Goal: Task Accomplishment & Management: Complete application form

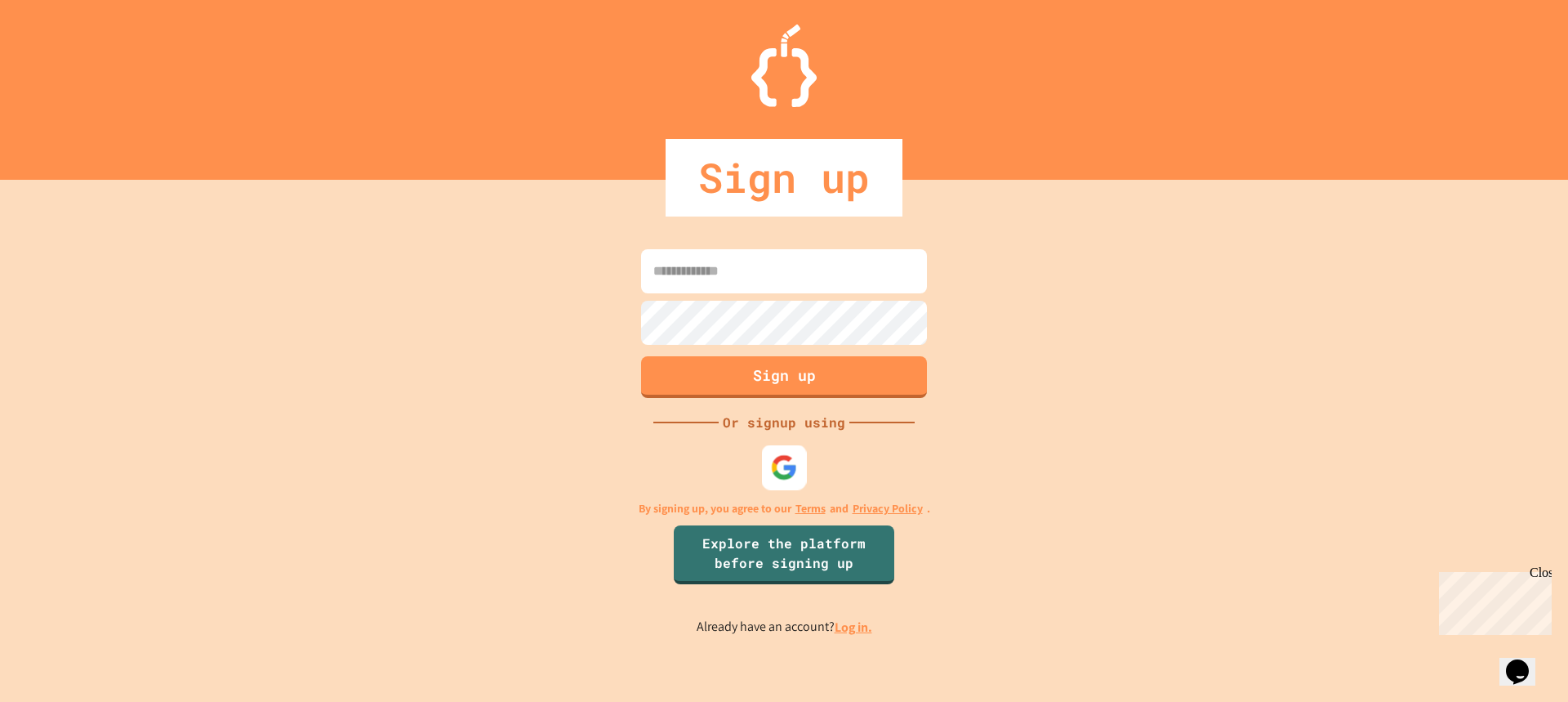
click at [782, 464] on img at bounding box center [784, 467] width 27 height 27
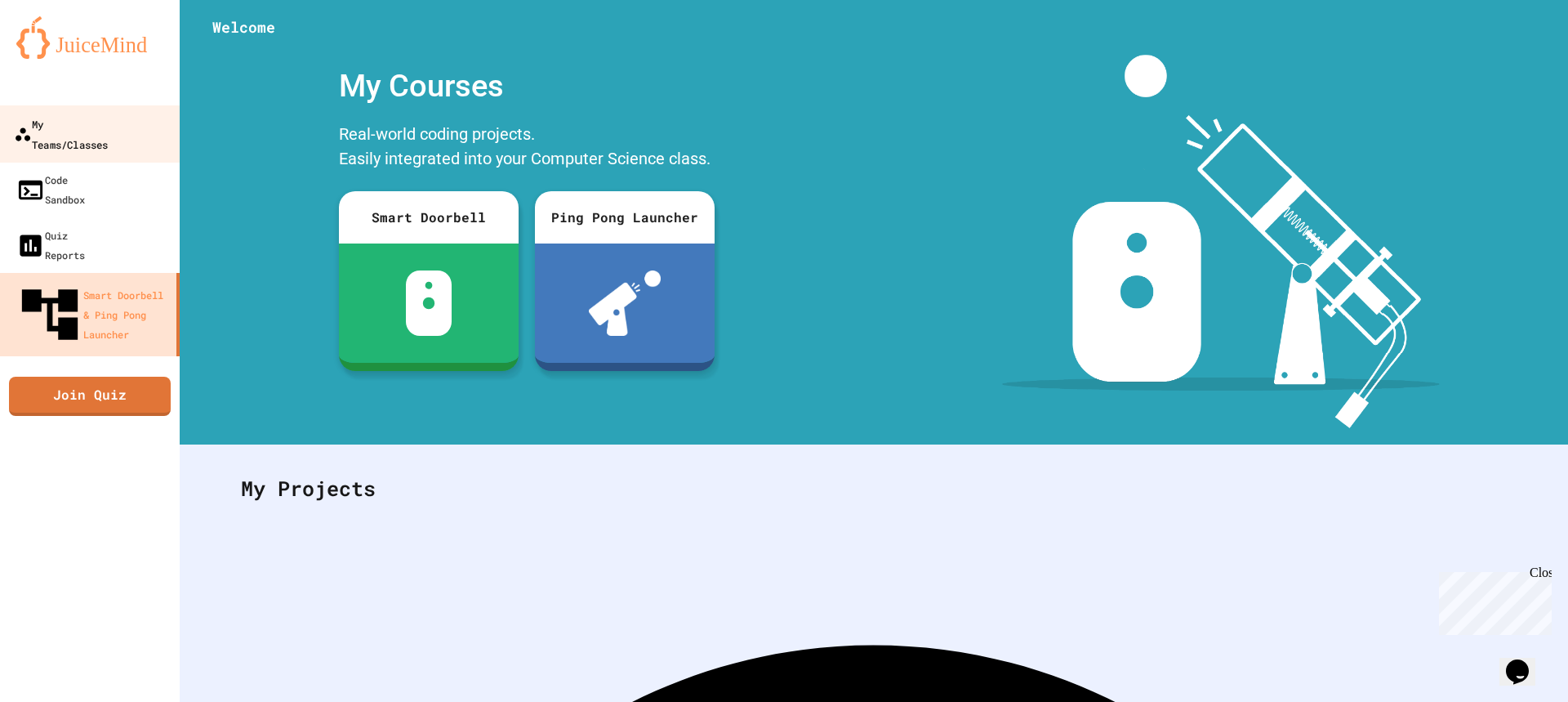
click at [108, 132] on div "My Teams/Classes" at bounding box center [60, 133] width 94 height 40
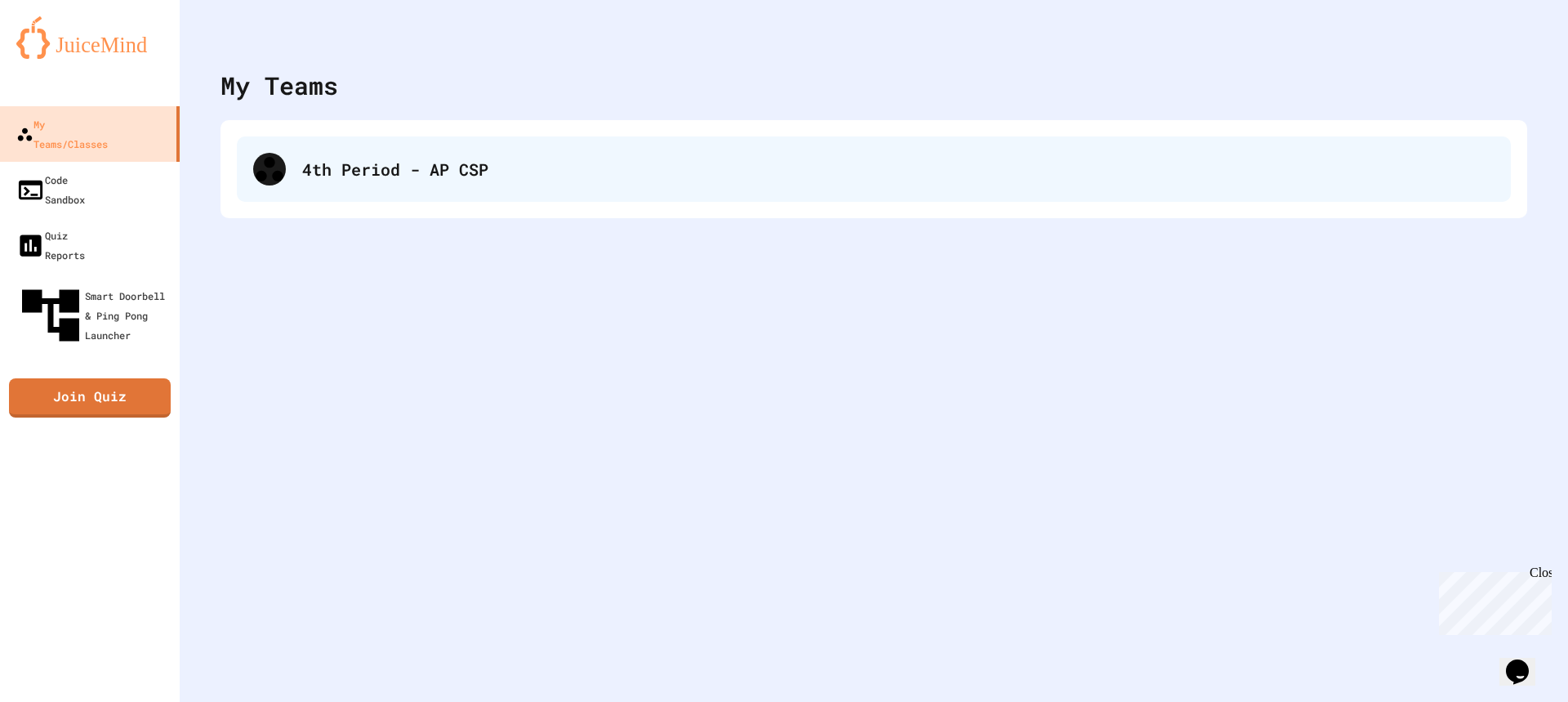
click at [370, 153] on div "4th Period - AP CSP" at bounding box center [874, 169] width 1274 height 65
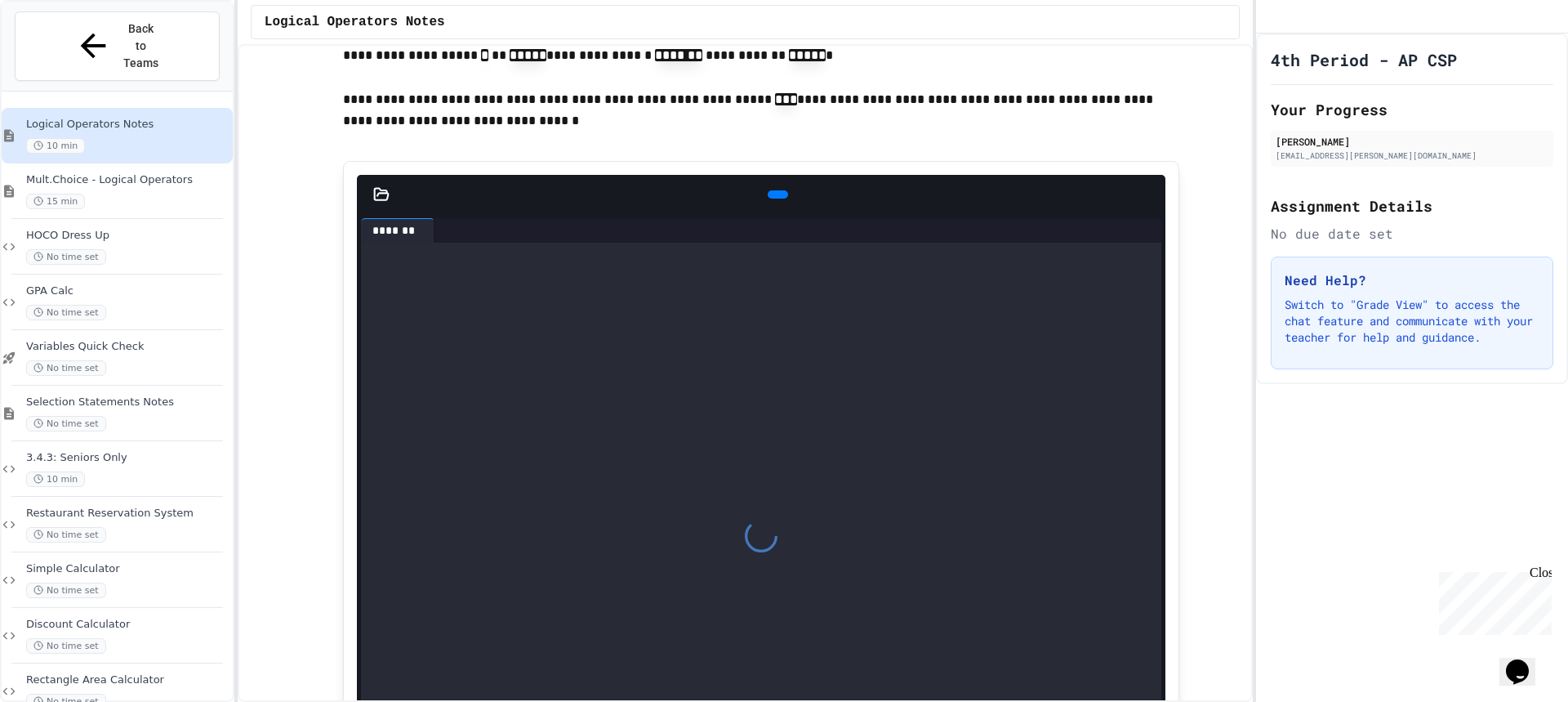
scroll to position [1797, 0]
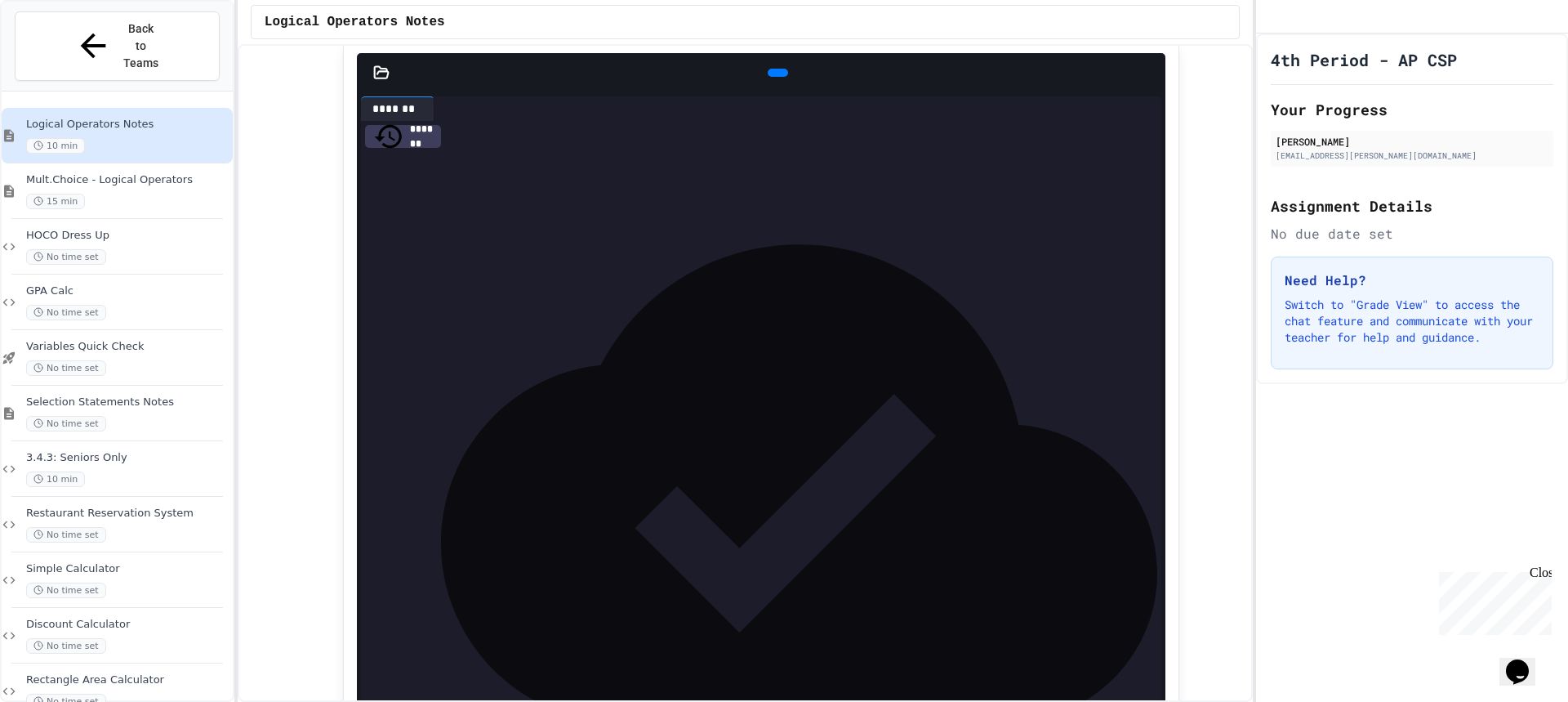
click at [775, 85] on div at bounding box center [778, 72] width 36 height 25
click at [776, 73] on icon at bounding box center [776, 73] width 0 height 0
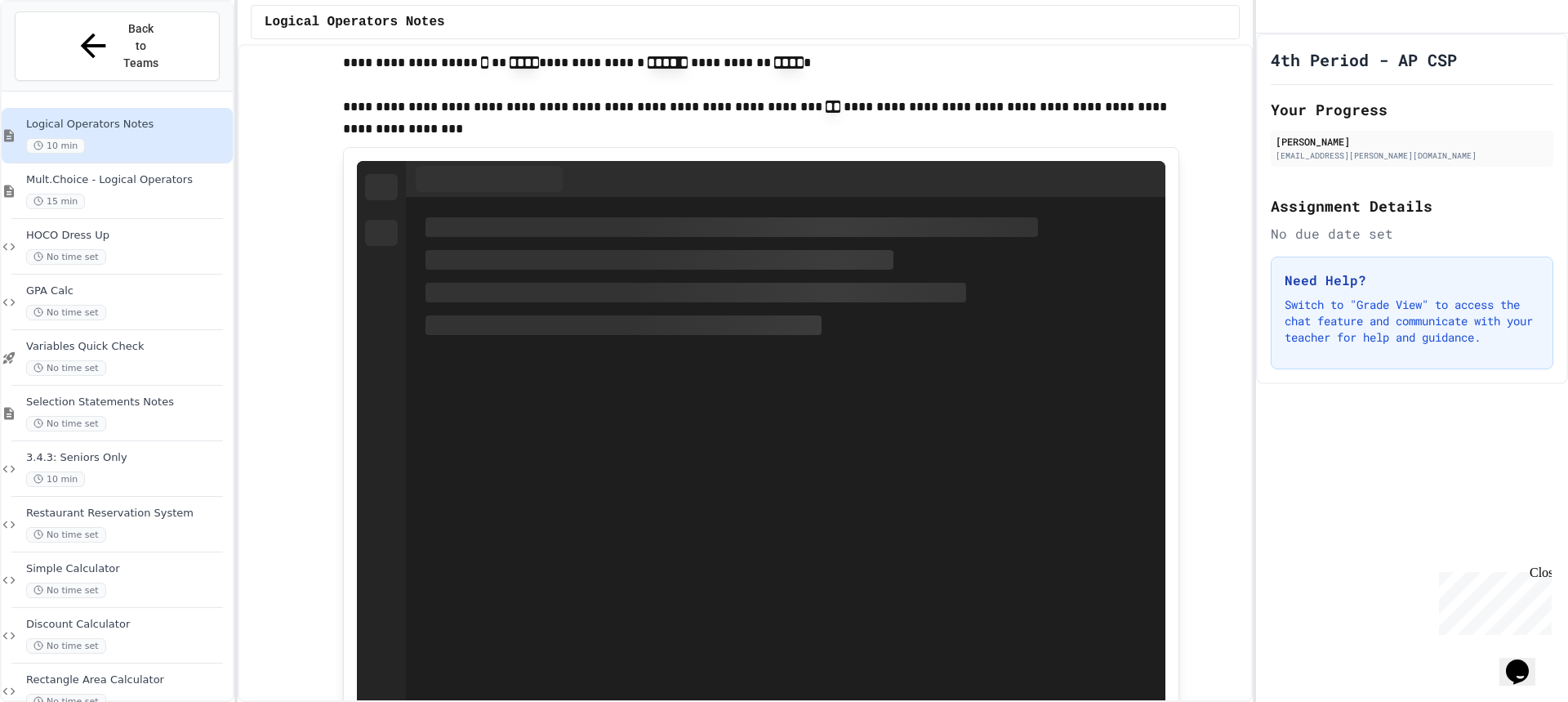
scroll to position [2861, 0]
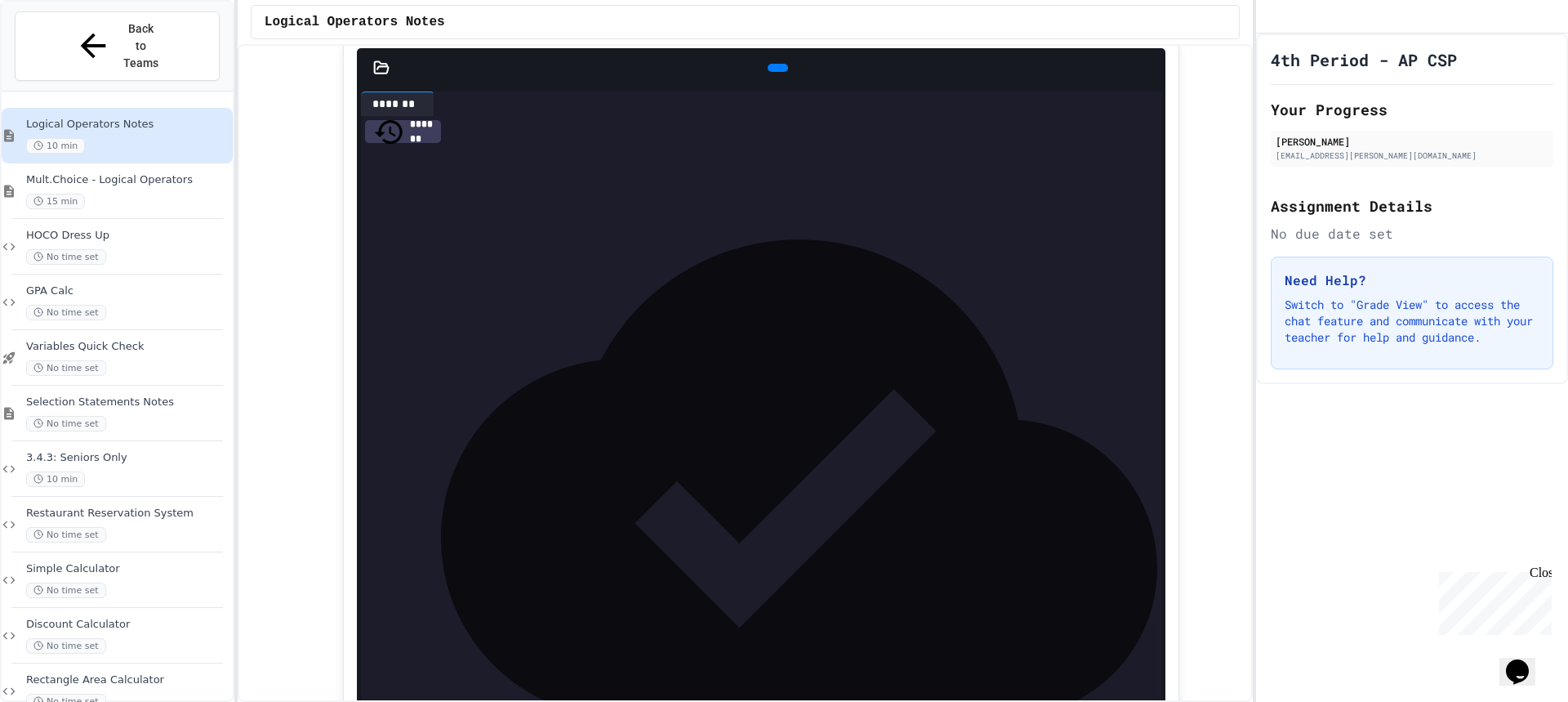
click at [317, 701] on div at bounding box center [784, 703] width 1568 height 0
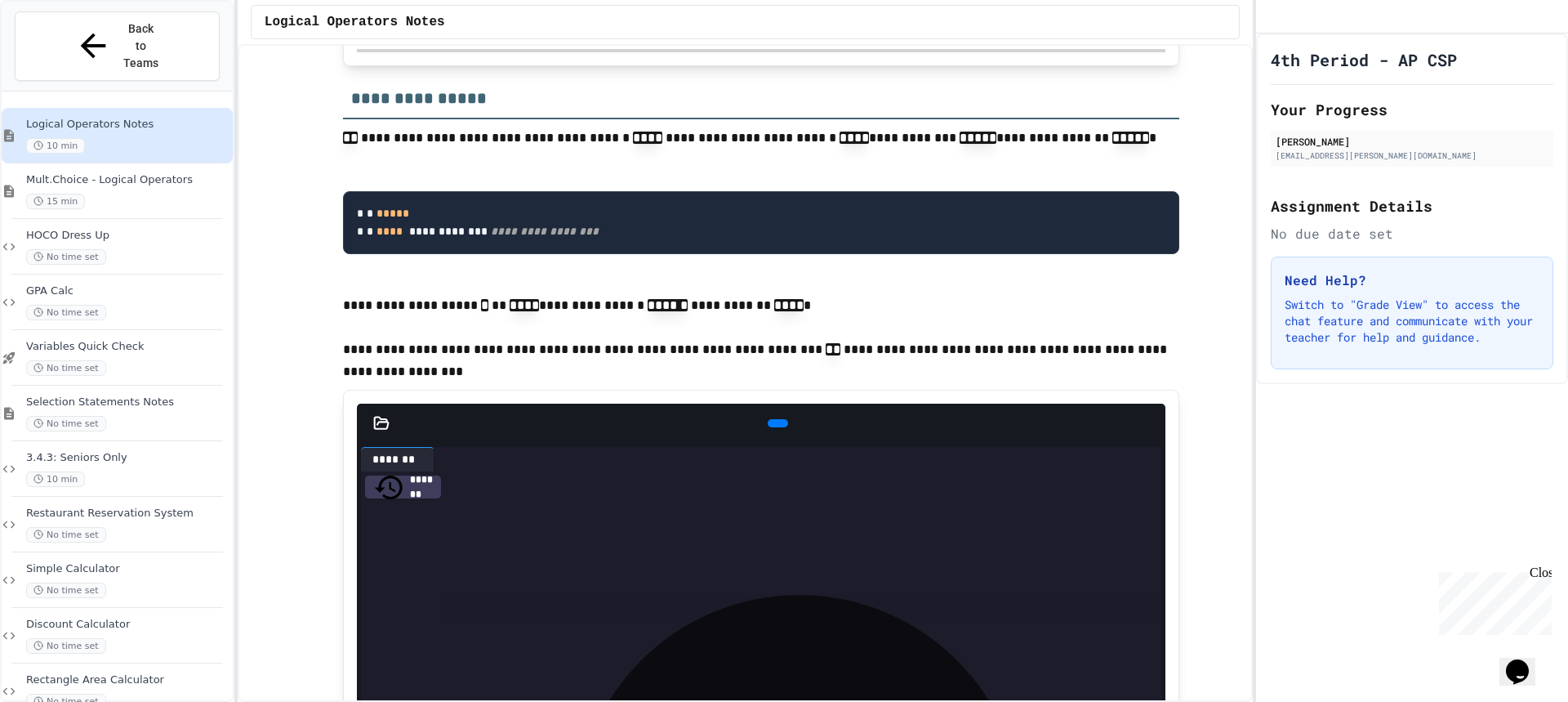
scroll to position [2570, 0]
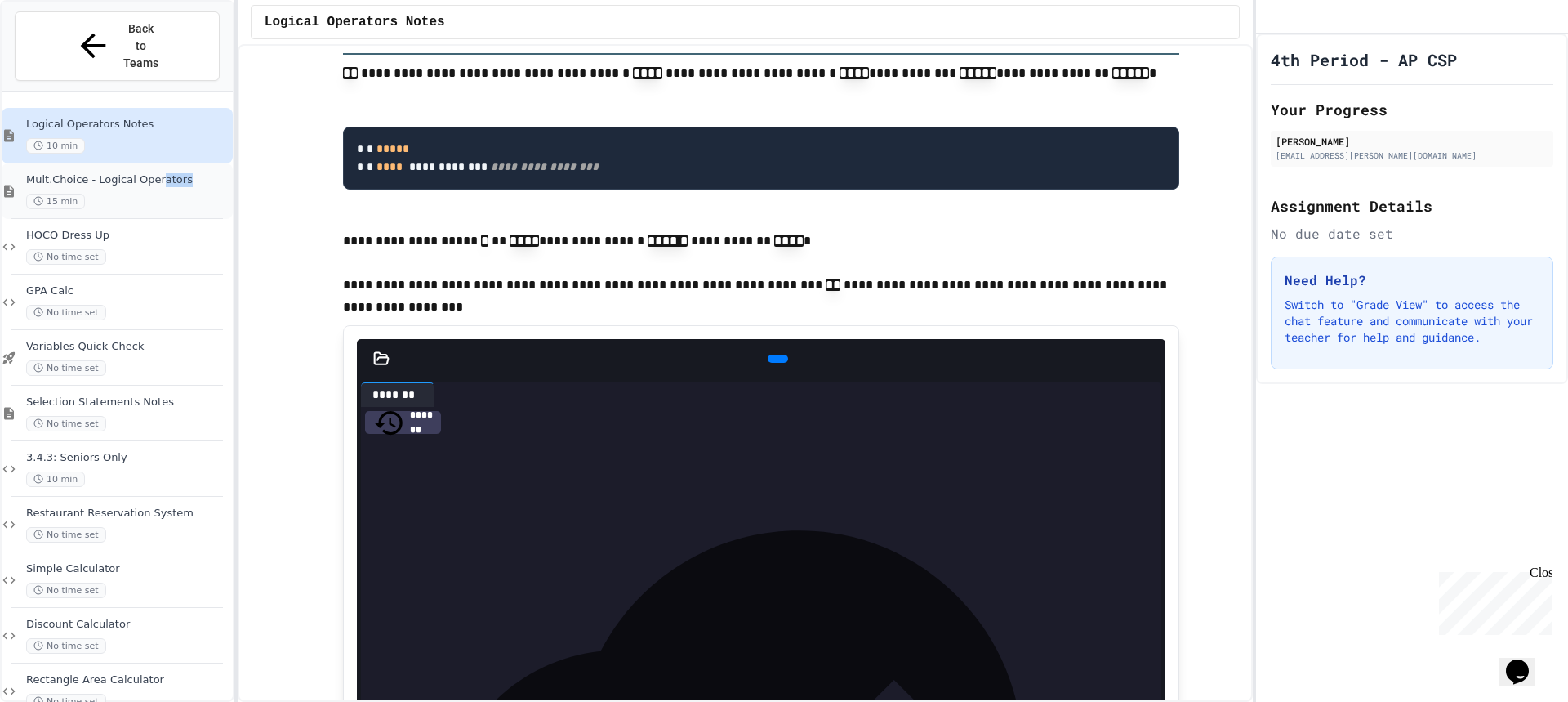
click at [160, 173] on div "Mult.Choice - Logical Operators 15 min" at bounding box center [128, 191] width 204 height 36
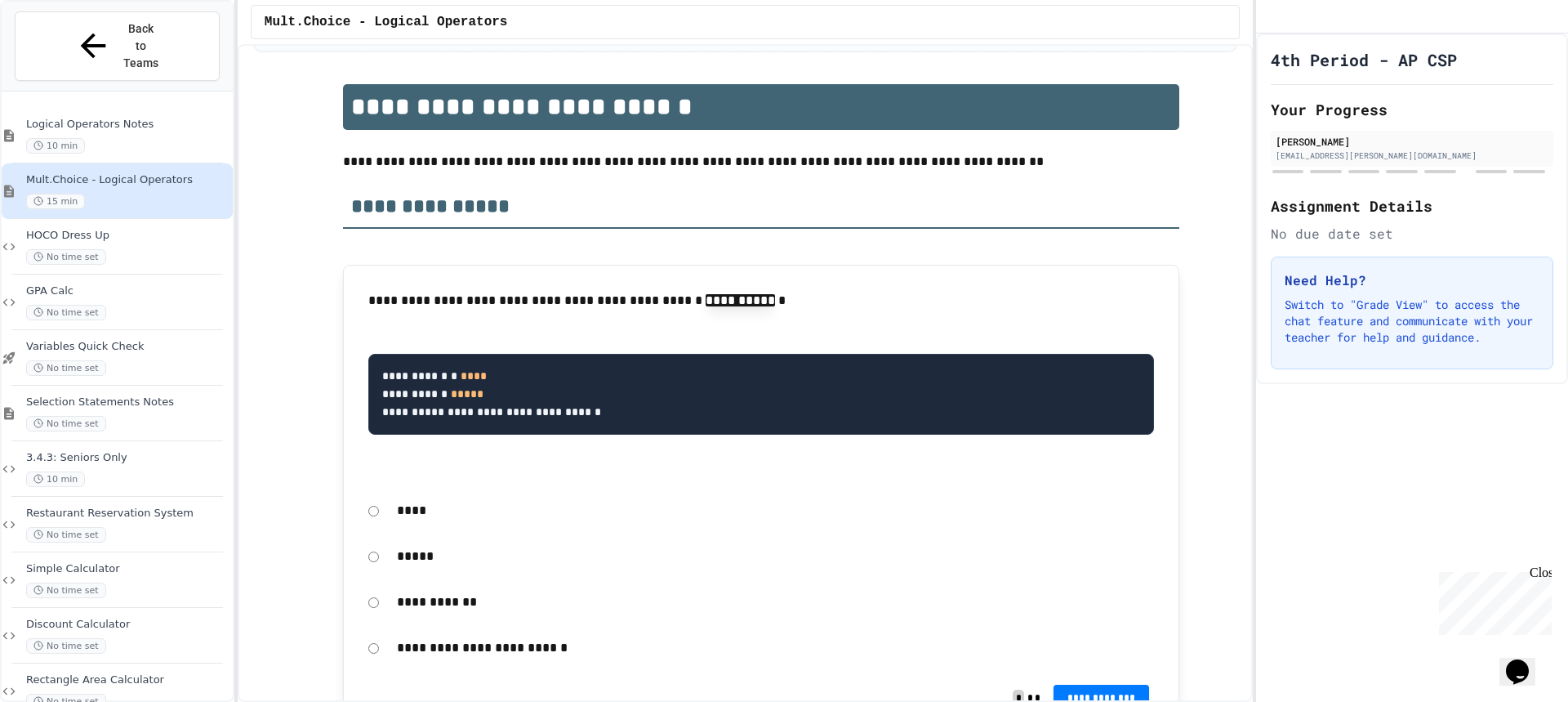
scroll to position [327, 0]
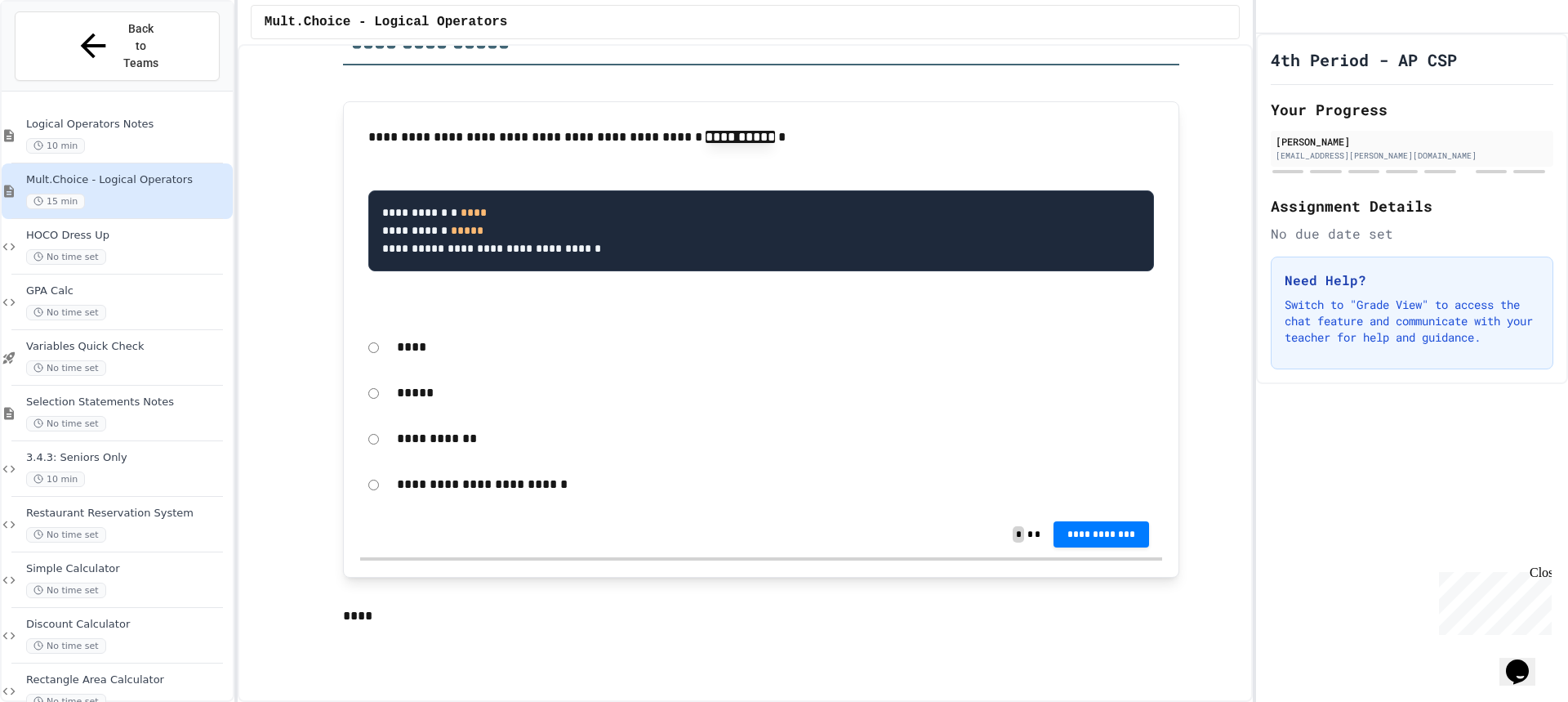
click at [399, 349] on p "****" at bounding box center [775, 348] width 757 height 22
click at [1081, 530] on span "**********" at bounding box center [1101, 533] width 70 height 13
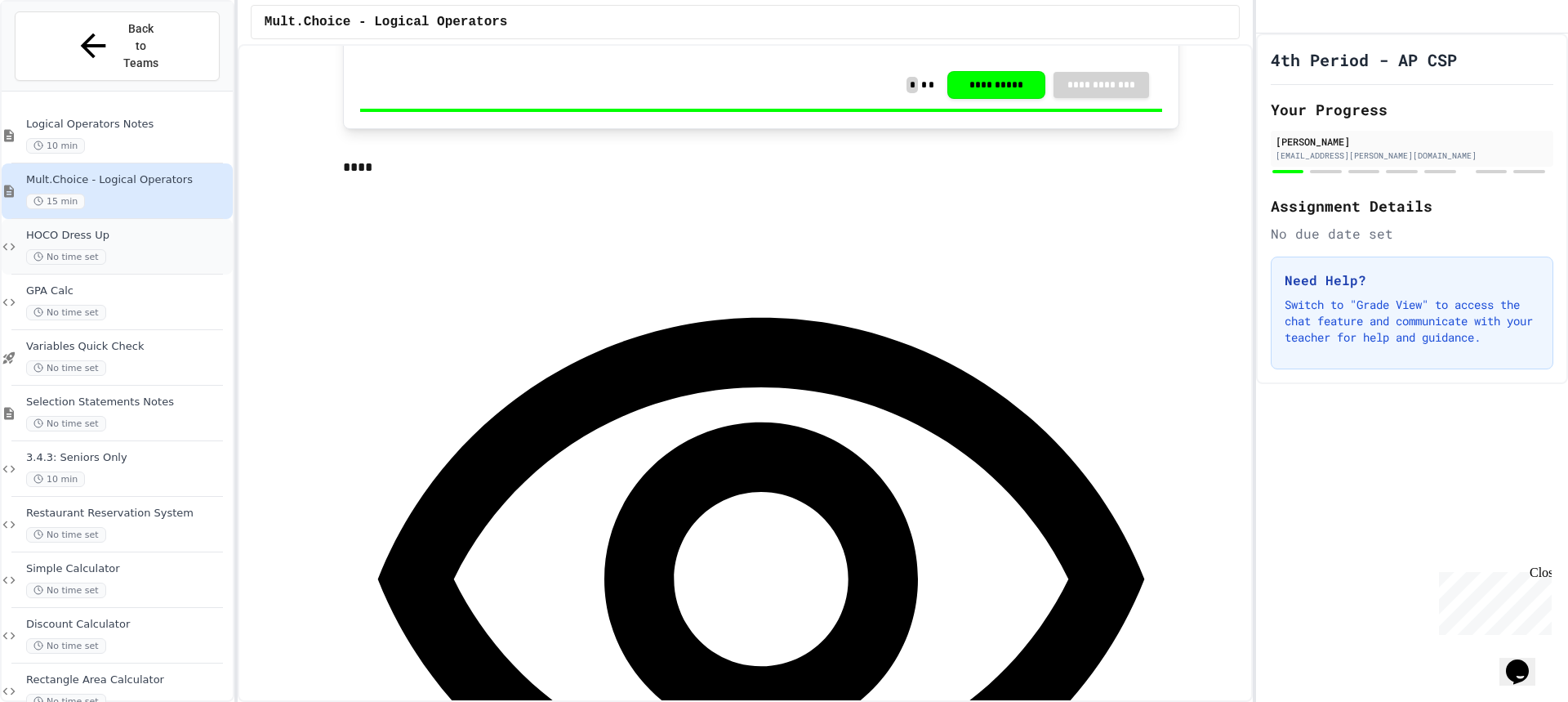
scroll to position [817, 0]
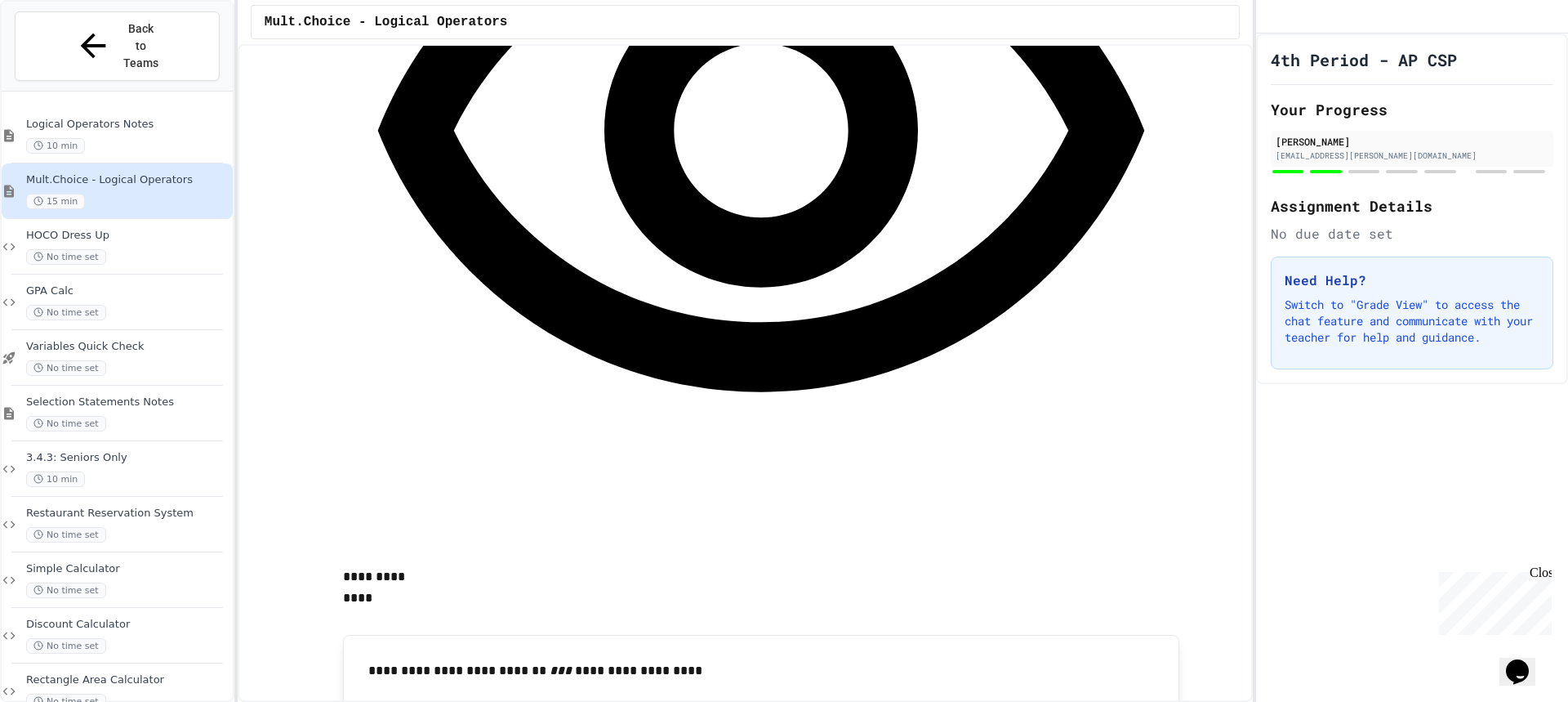
scroll to position [1308, 0]
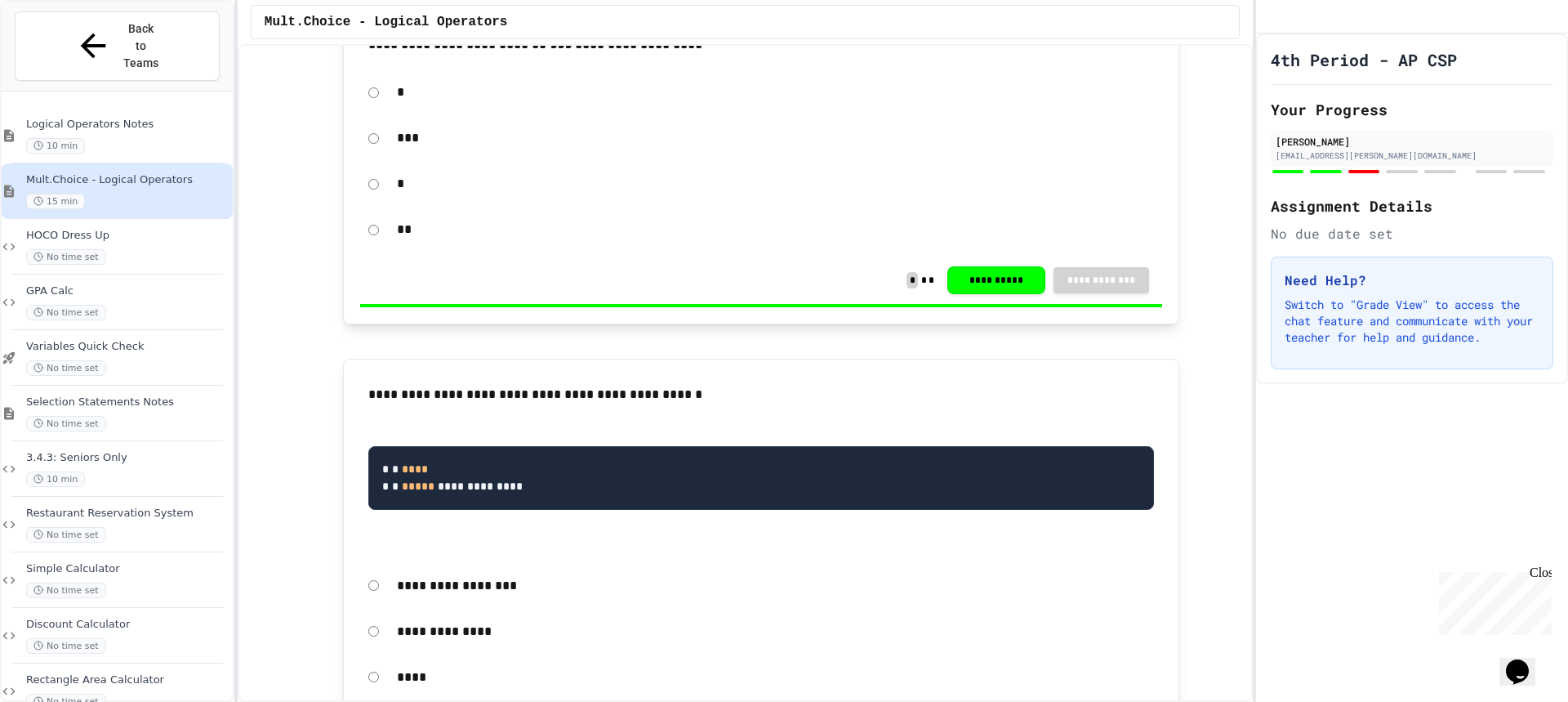
scroll to position [1797, 0]
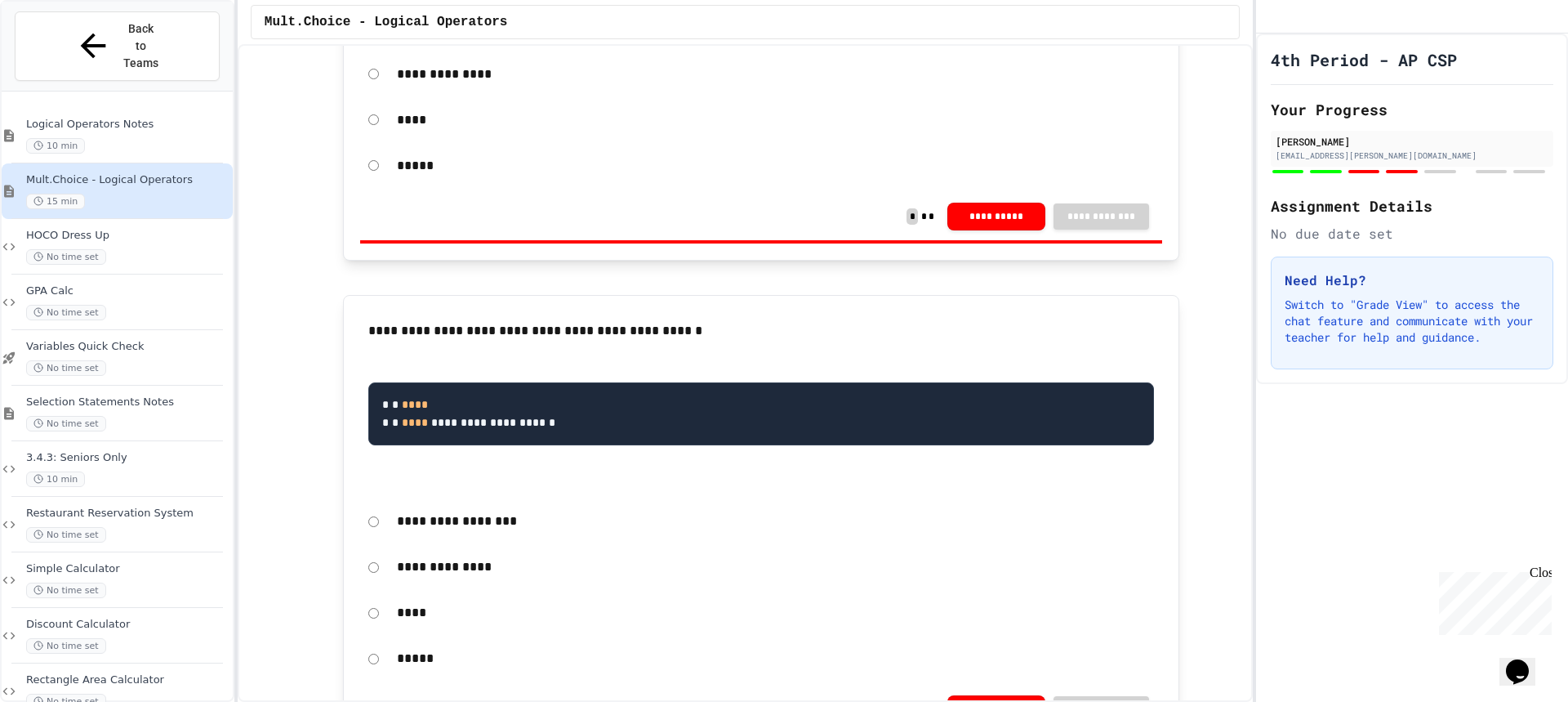
scroll to position [2369, 0]
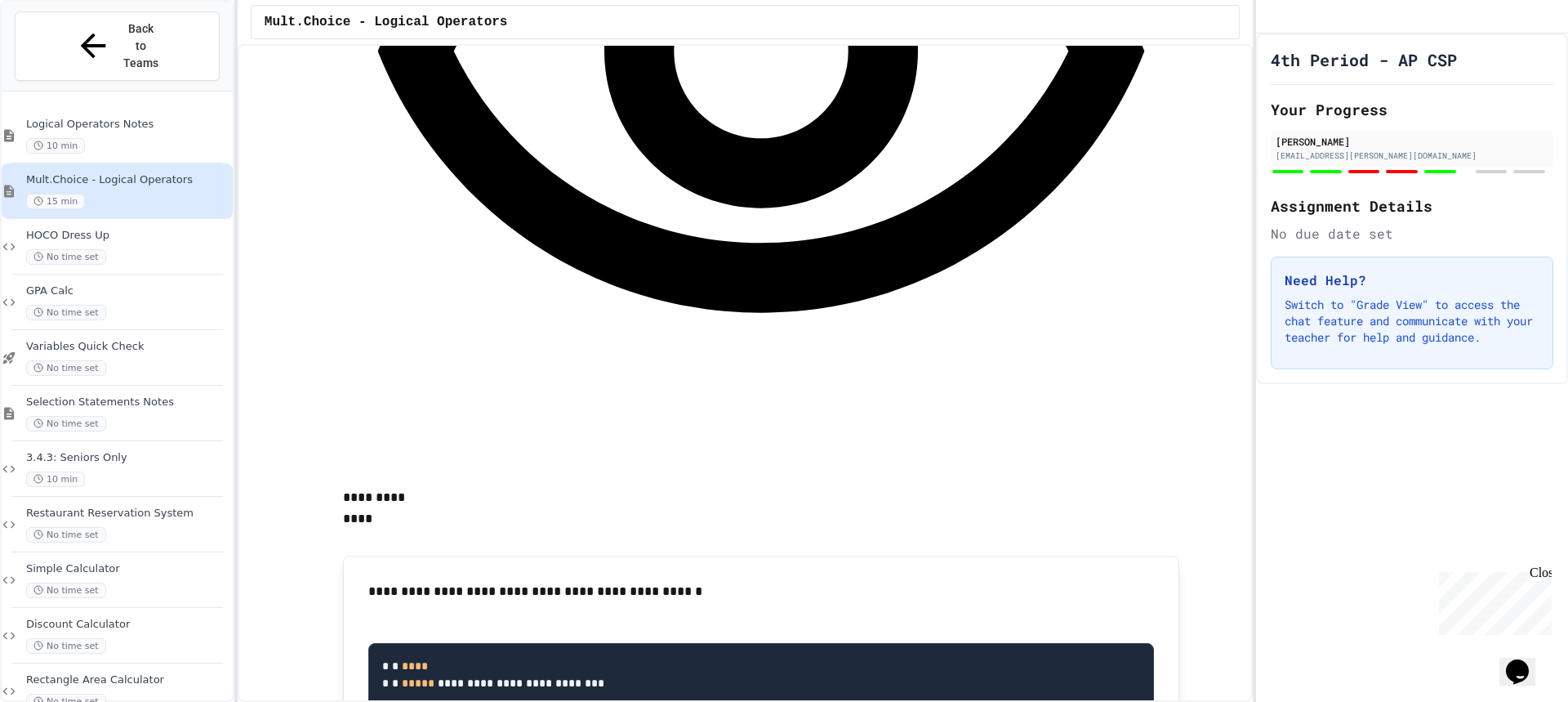
scroll to position [3350, 0]
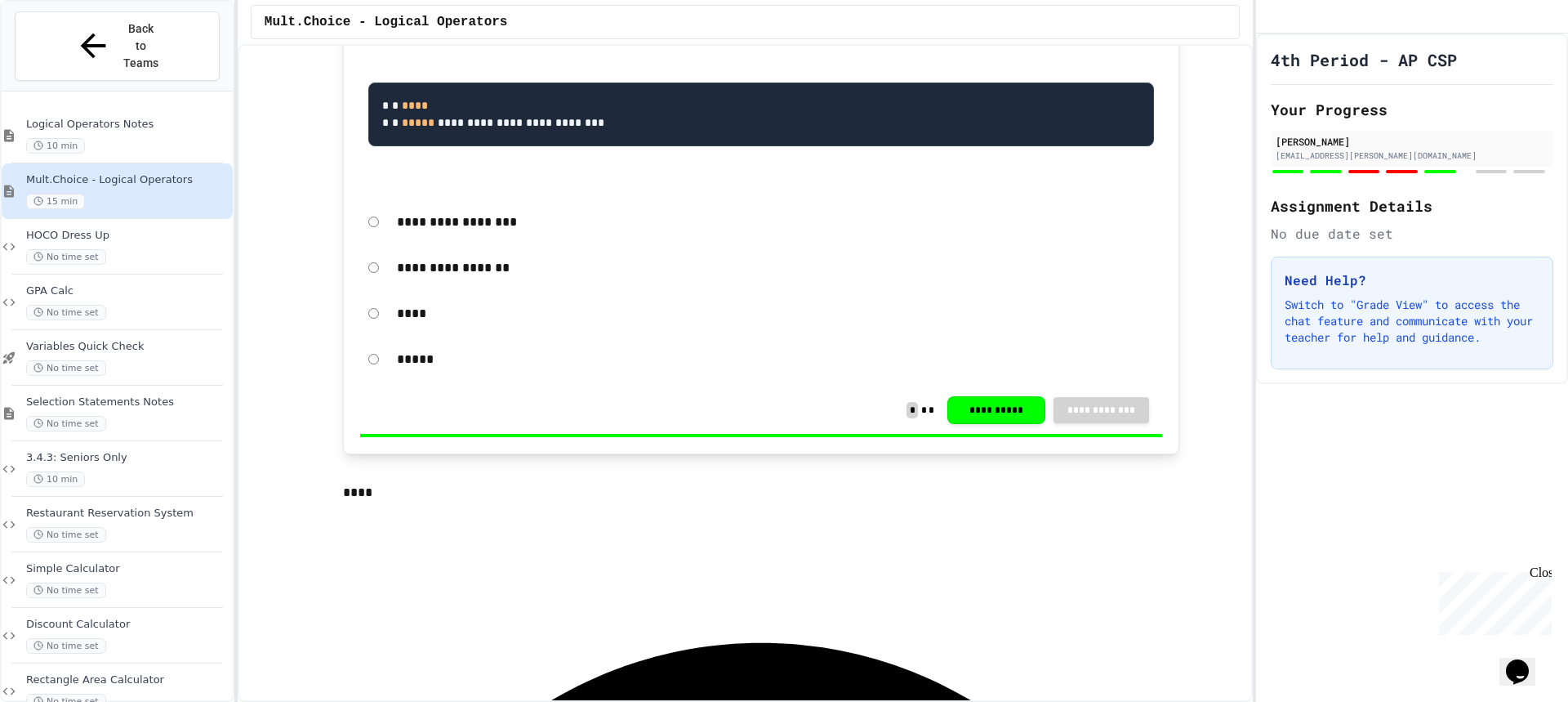
scroll to position [4248, 0]
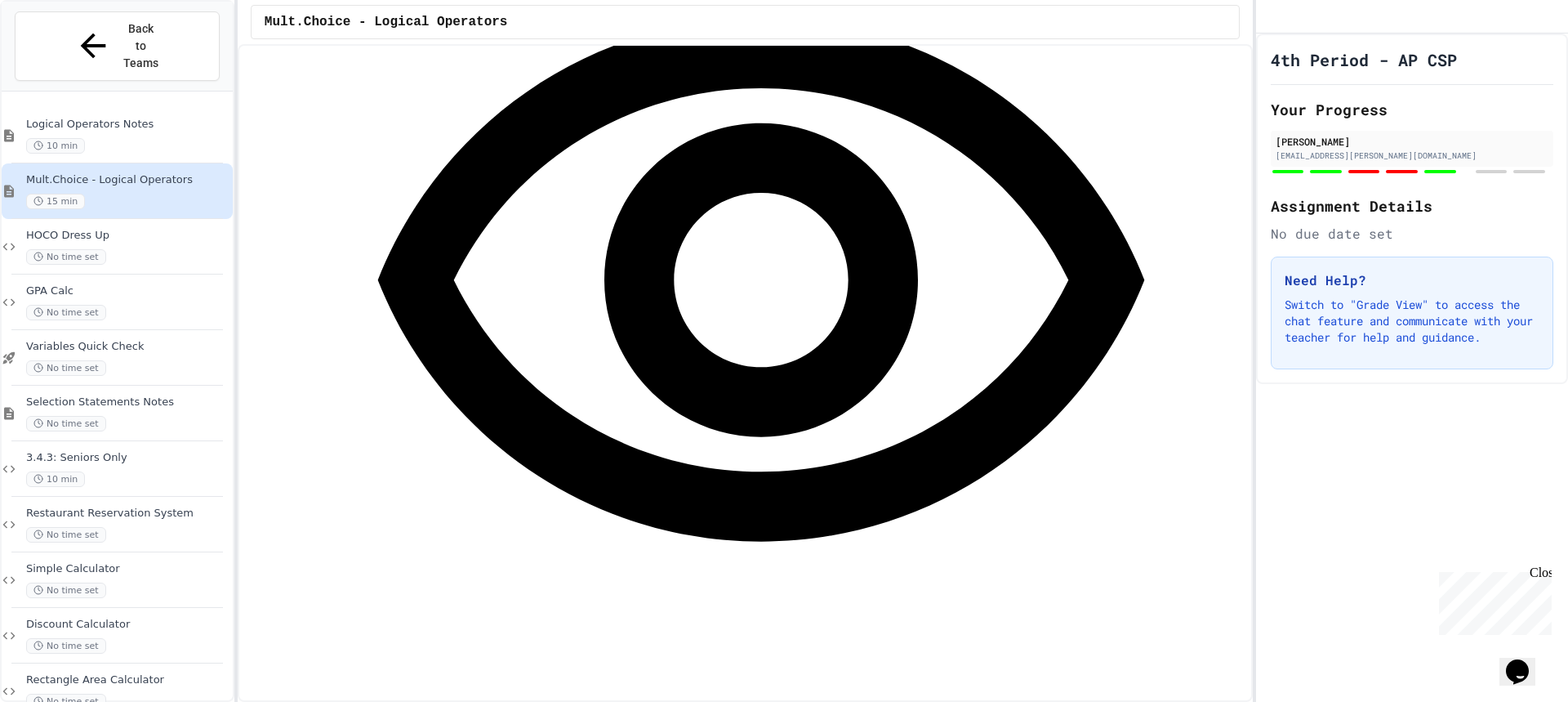
scroll to position [4739, 0]
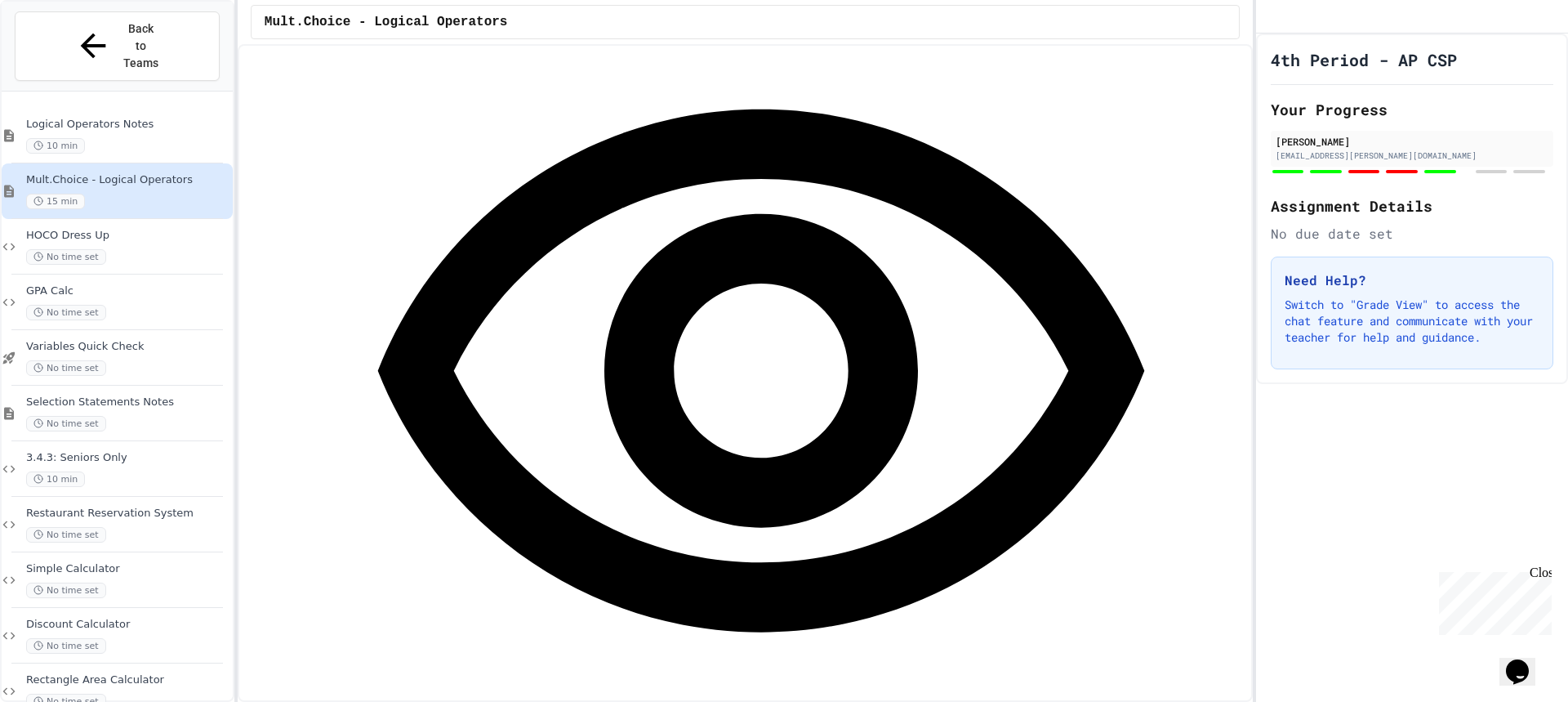
scroll to position [4657, 0]
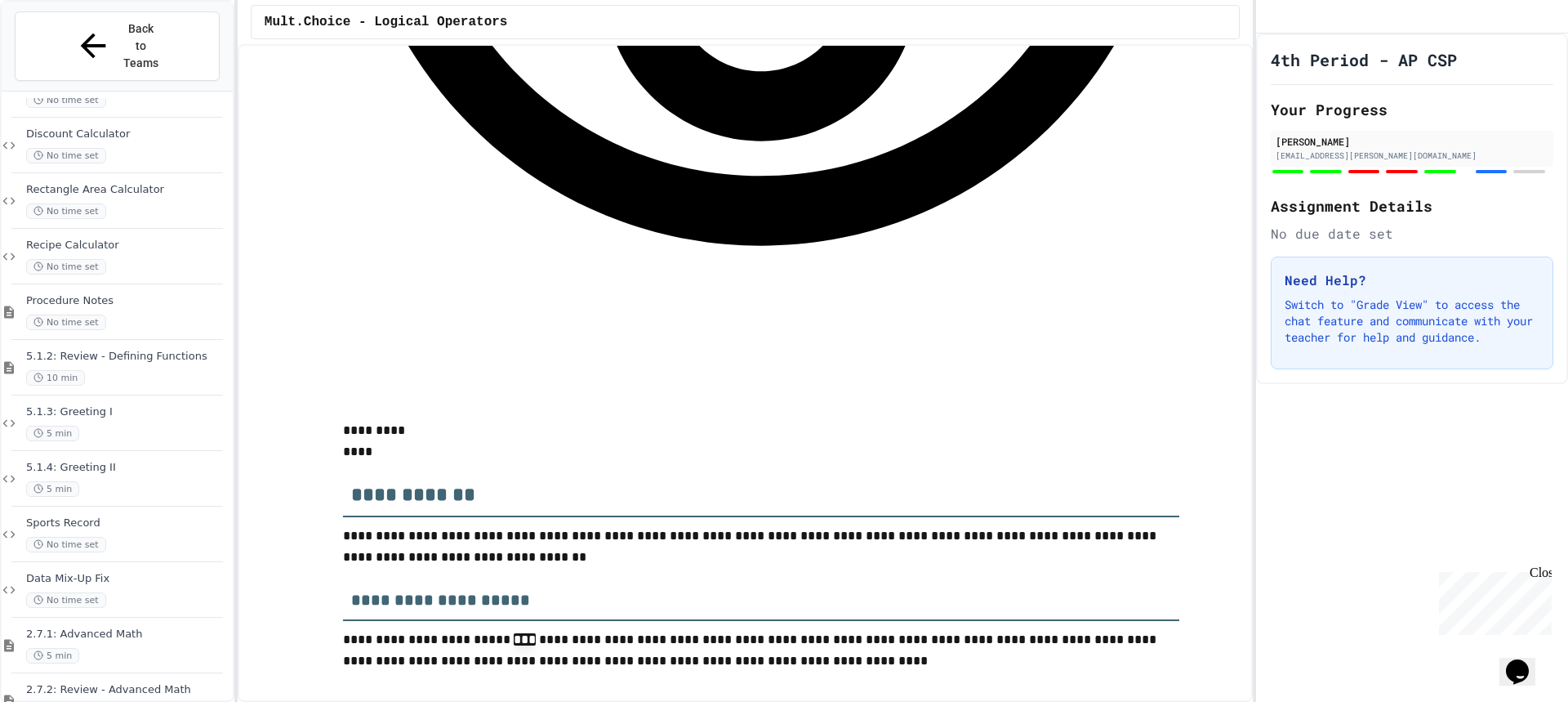
scroll to position [5146, 0]
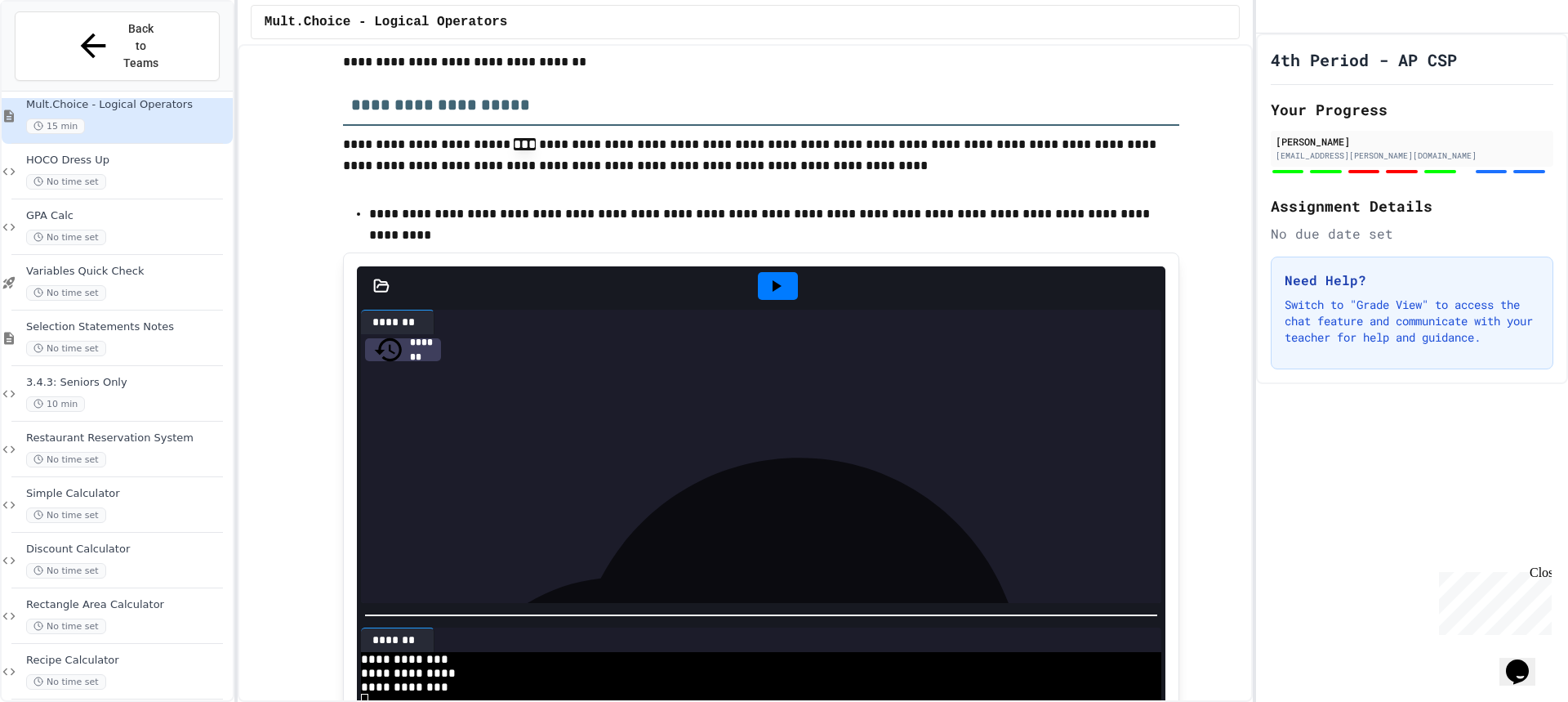
scroll to position [0, 0]
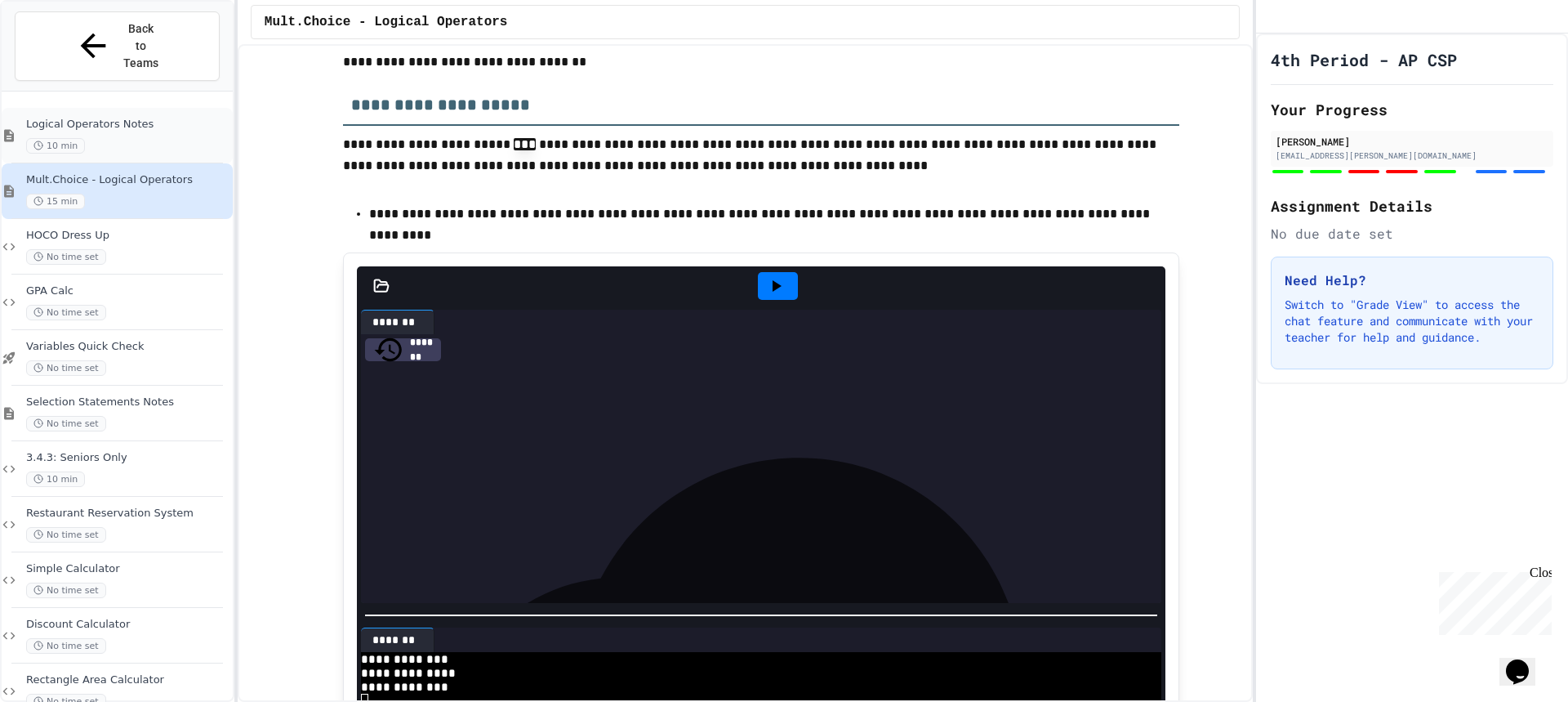
click at [142, 138] on div "10 min" at bounding box center [128, 146] width 204 height 16
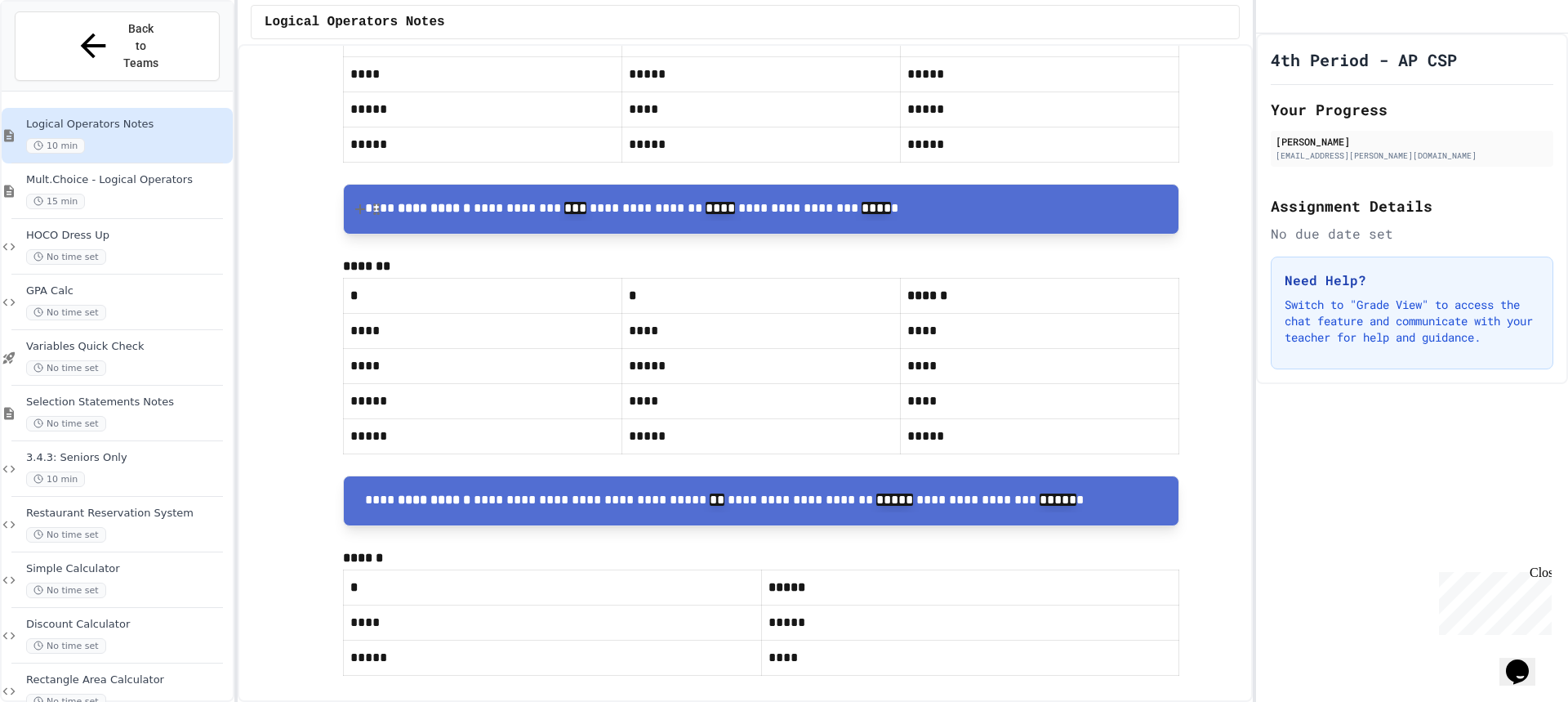
scroll to position [4983, 0]
